Goal: Task Accomplishment & Management: Use online tool/utility

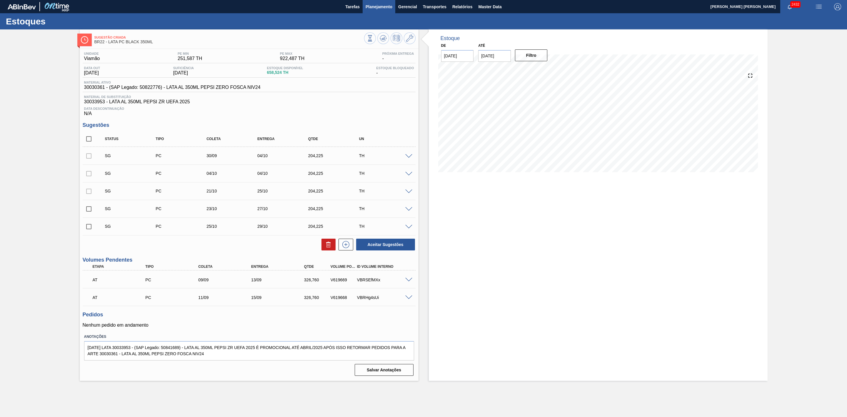
click at [378, 8] on span "Planejamento" at bounding box center [379, 6] width 27 height 7
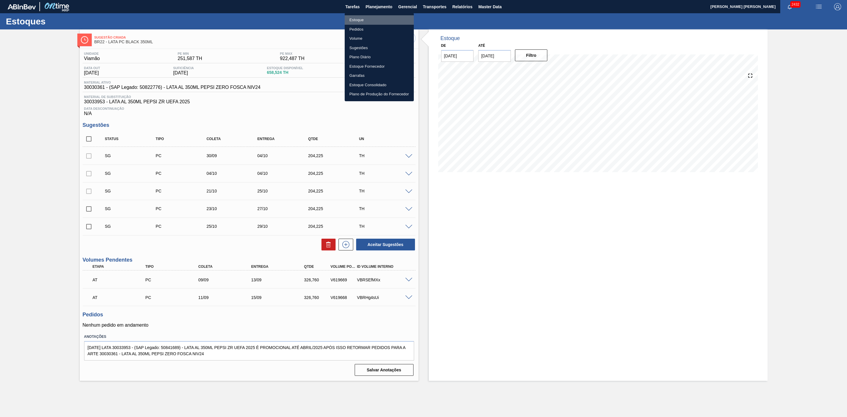
click at [359, 18] on li "Estoque" at bounding box center [379, 19] width 69 height 9
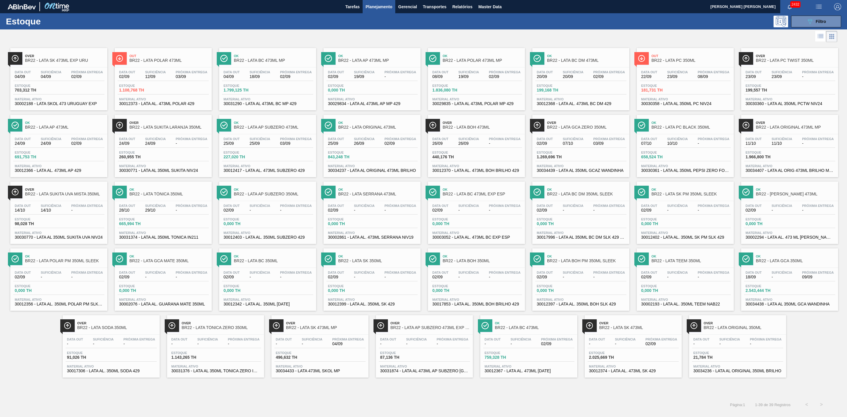
click at [349, 325] on span "Over" at bounding box center [325, 323] width 79 height 4
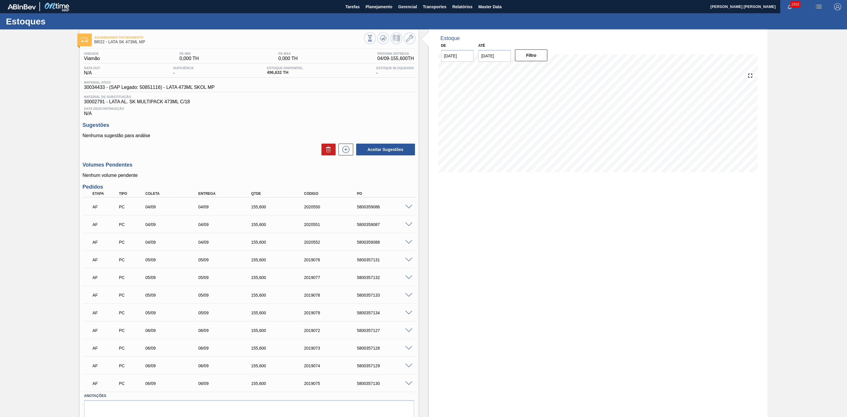
click at [410, 279] on span at bounding box center [408, 277] width 7 height 4
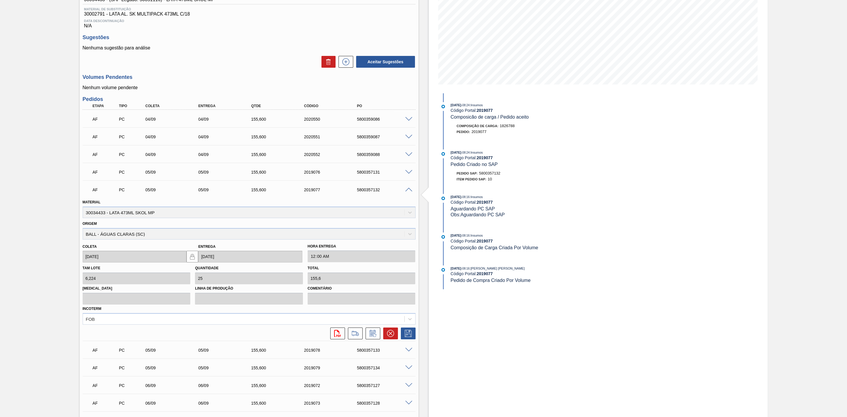
scroll to position [88, 0]
click at [372, 173] on div "5800357131" at bounding box center [386, 171] width 61 height 5
copy div "5800357131"
